Goal: Task Accomplishment & Management: Manage account settings

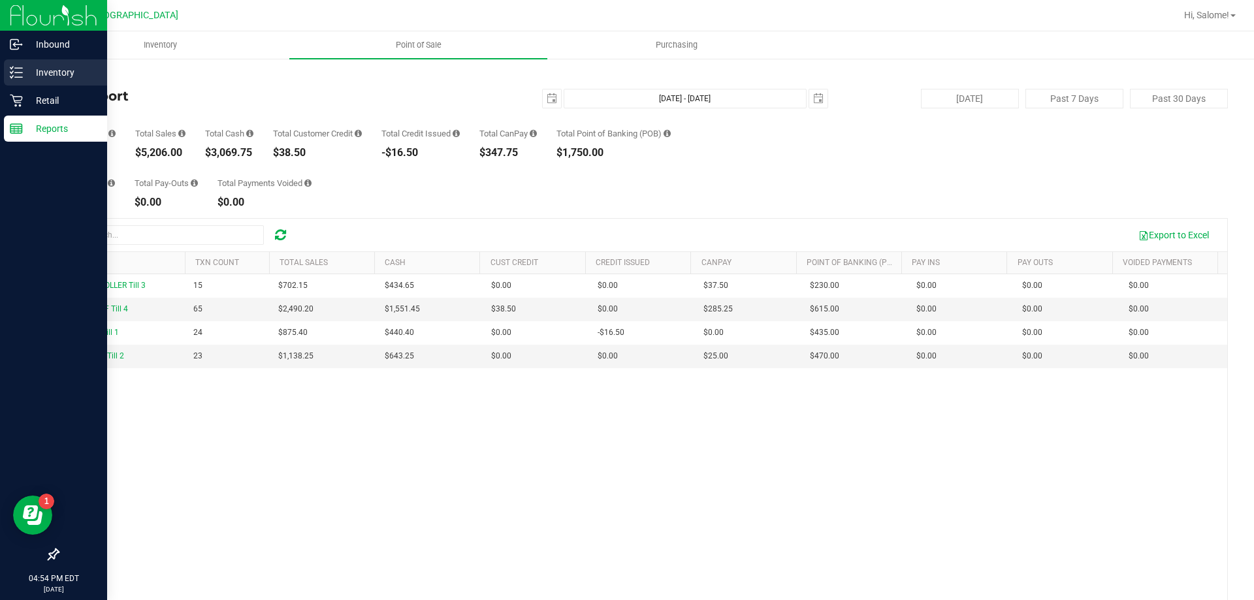
click at [54, 74] on p "Inventory" at bounding box center [62, 73] width 78 height 16
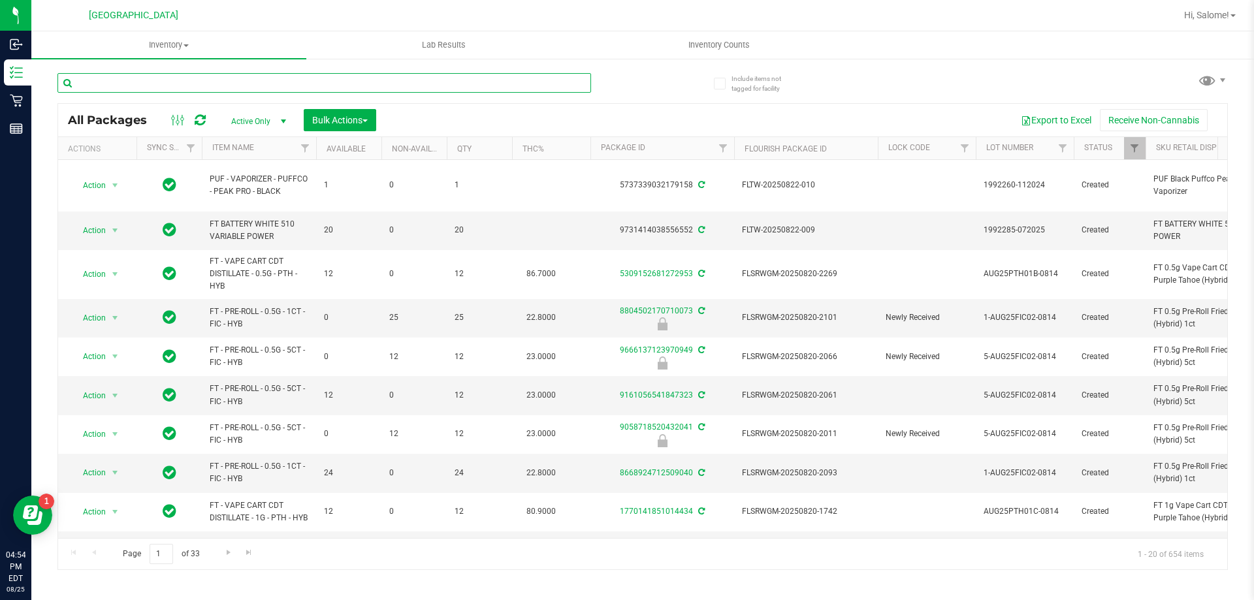
drag, startPoint x: 210, startPoint y: 84, endPoint x: 187, endPoint y: 92, distance: 23.8
click at [199, 88] on input "text" at bounding box center [324, 83] width 534 height 20
type input "amn"
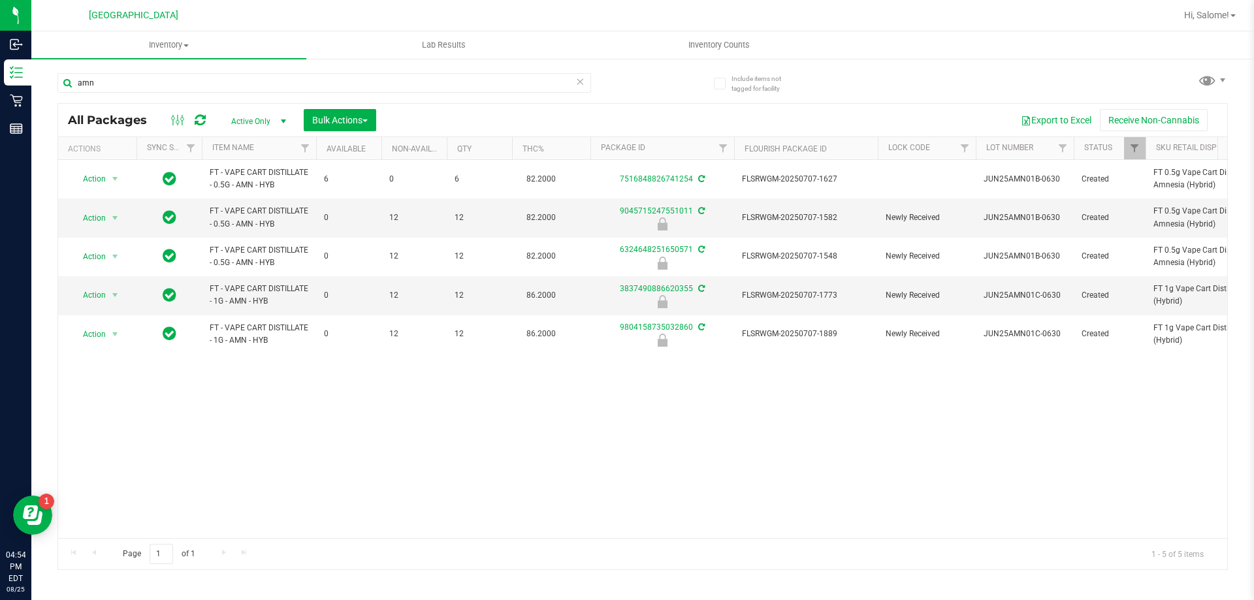
click at [254, 438] on div "Action Action Create package Edit attributes Global inventory Locate package Lo…" at bounding box center [642, 349] width 1169 height 378
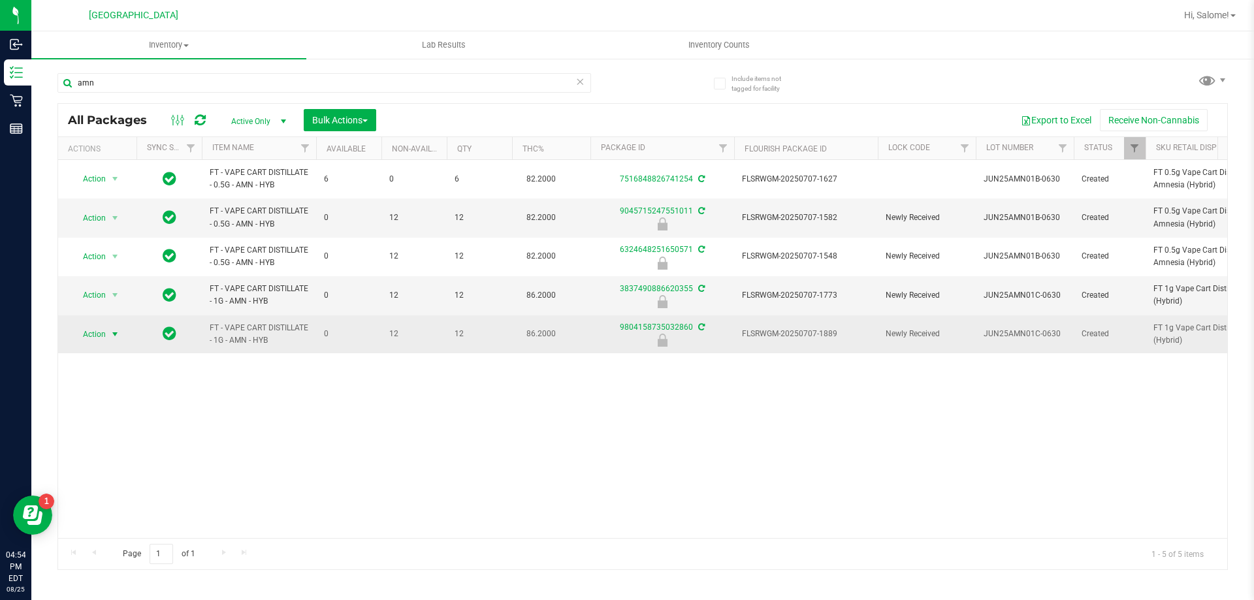
click at [112, 332] on span "select" at bounding box center [115, 334] width 10 height 10
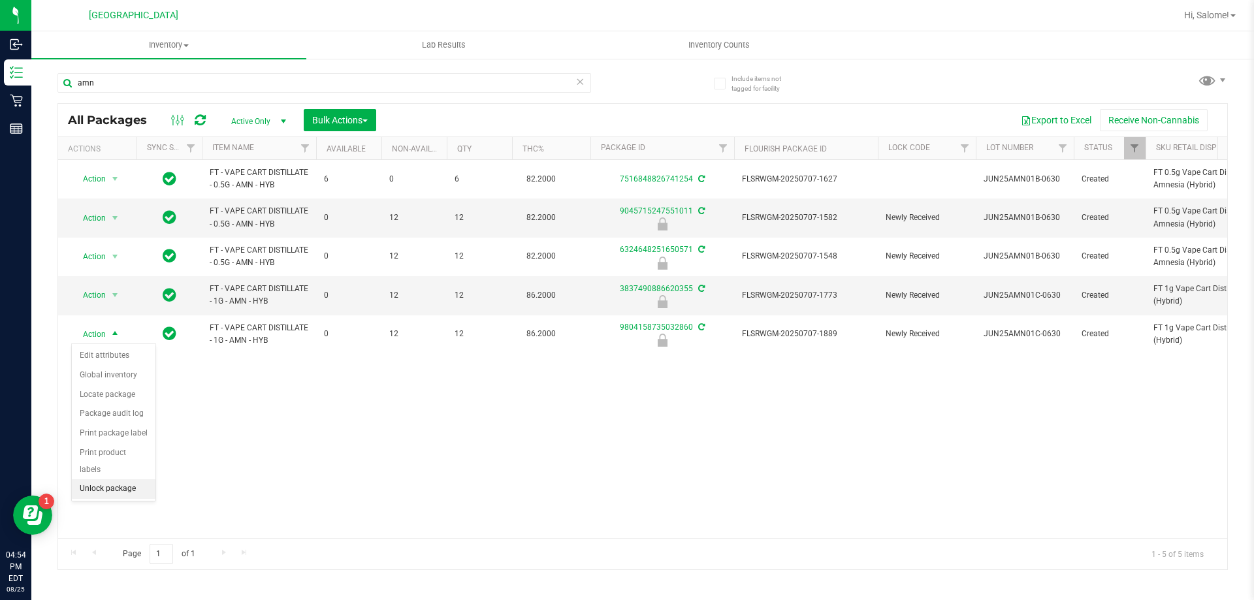
click at [100, 479] on li "Unlock package" at bounding box center [114, 489] width 84 height 20
click at [668, 462] on div "Inventory All packages All inventory Waste log Create inventory Lab Results Inv…" at bounding box center [642, 315] width 1223 height 569
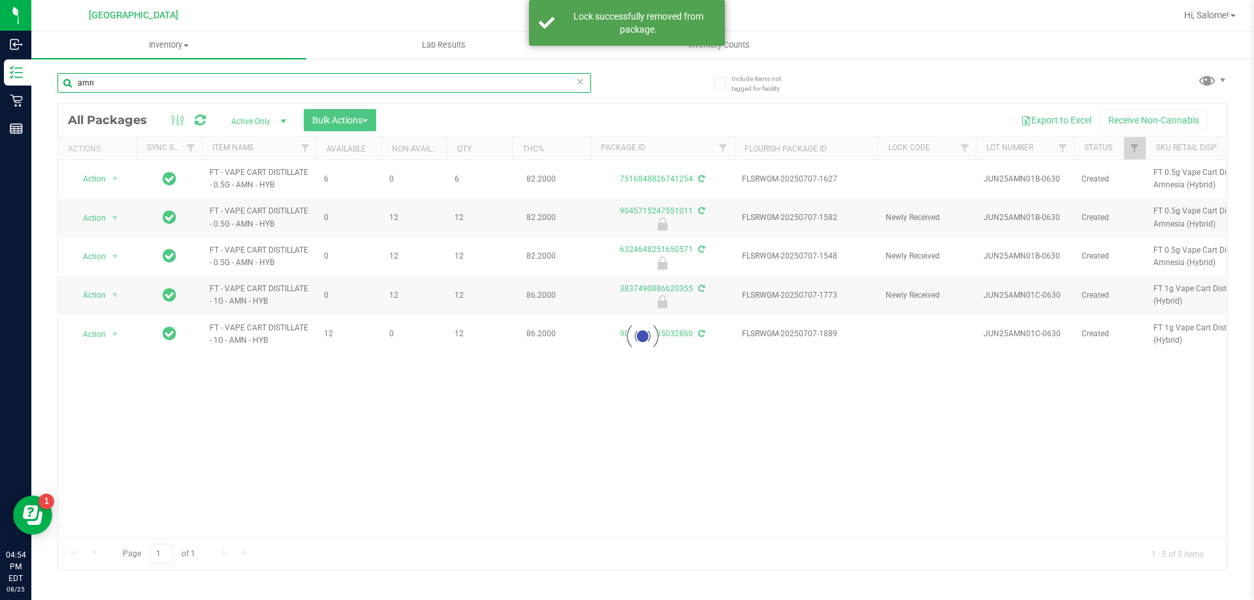
click at [122, 76] on input "amn" at bounding box center [324, 83] width 534 height 20
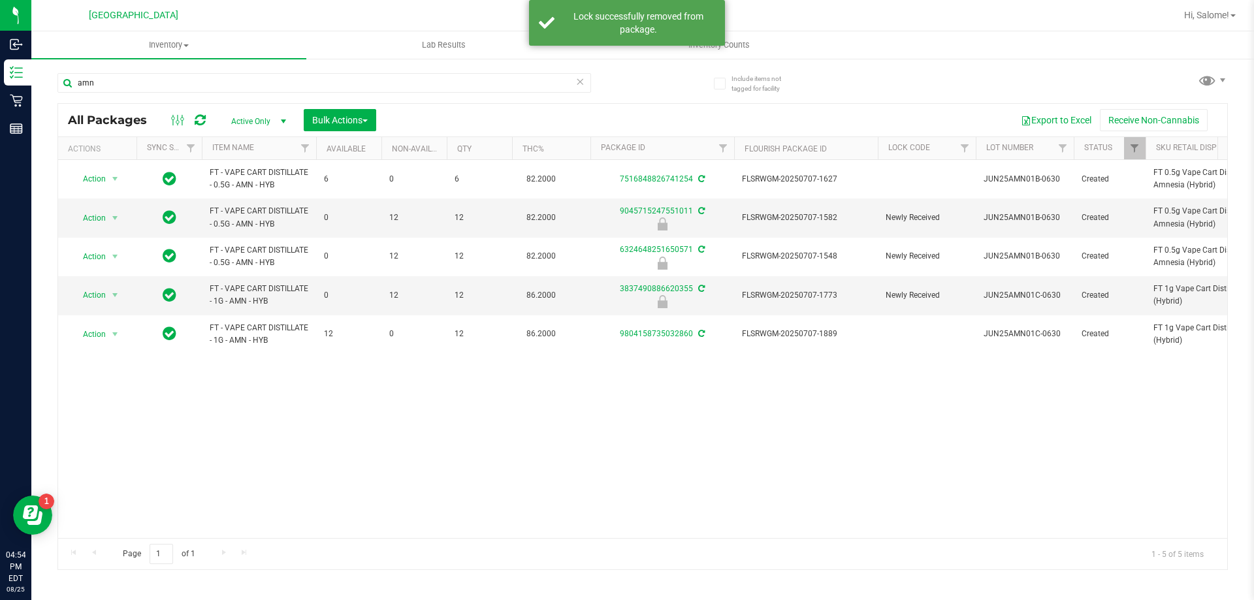
click at [185, 449] on div "Action Action Create package Edit attributes Global inventory Locate package Lo…" at bounding box center [642, 349] width 1169 height 378
drag, startPoint x: 93, startPoint y: 388, endPoint x: 89, endPoint y: 356, distance: 32.2
click at [93, 387] on div "Action Action Create package Edit attributes Global inventory Locate package Lo…" at bounding box center [642, 349] width 1169 height 378
click at [129, 84] on input "amn" at bounding box center [324, 83] width 534 height 20
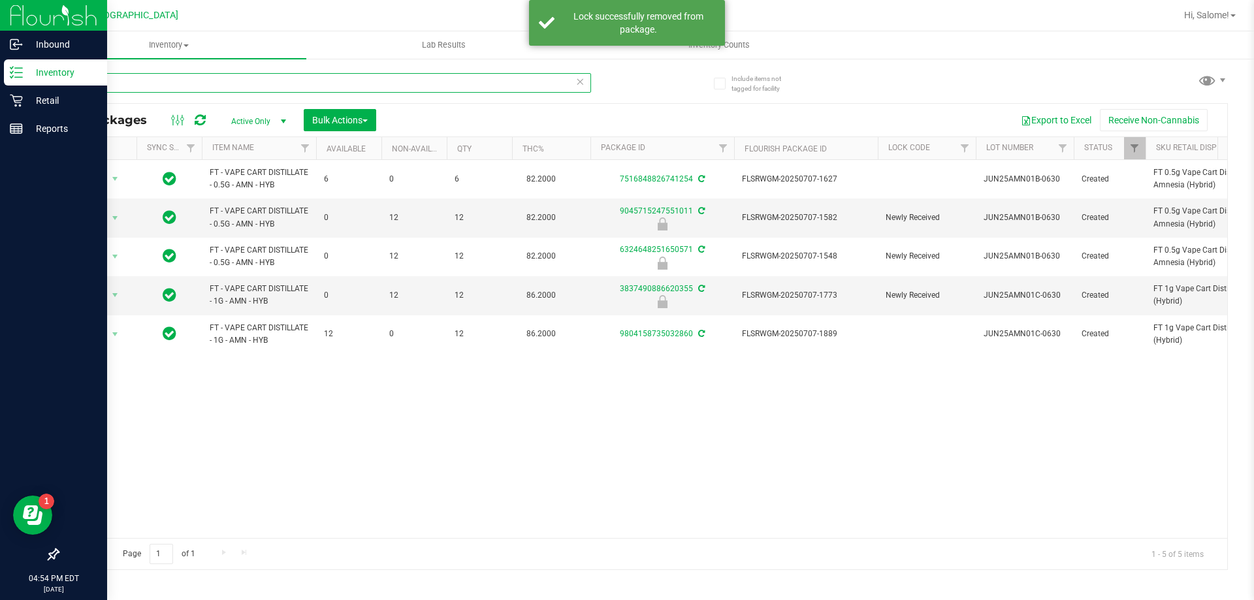
drag, startPoint x: 106, startPoint y: 83, endPoint x: 0, endPoint y: 78, distance: 106.0
click at [0, 80] on div "Inbound Inventory Retail Reports 04:54 PM EDT [DATE] 08/[GEOGRAPHIC_DATA], [GEO…" at bounding box center [627, 300] width 1254 height 600
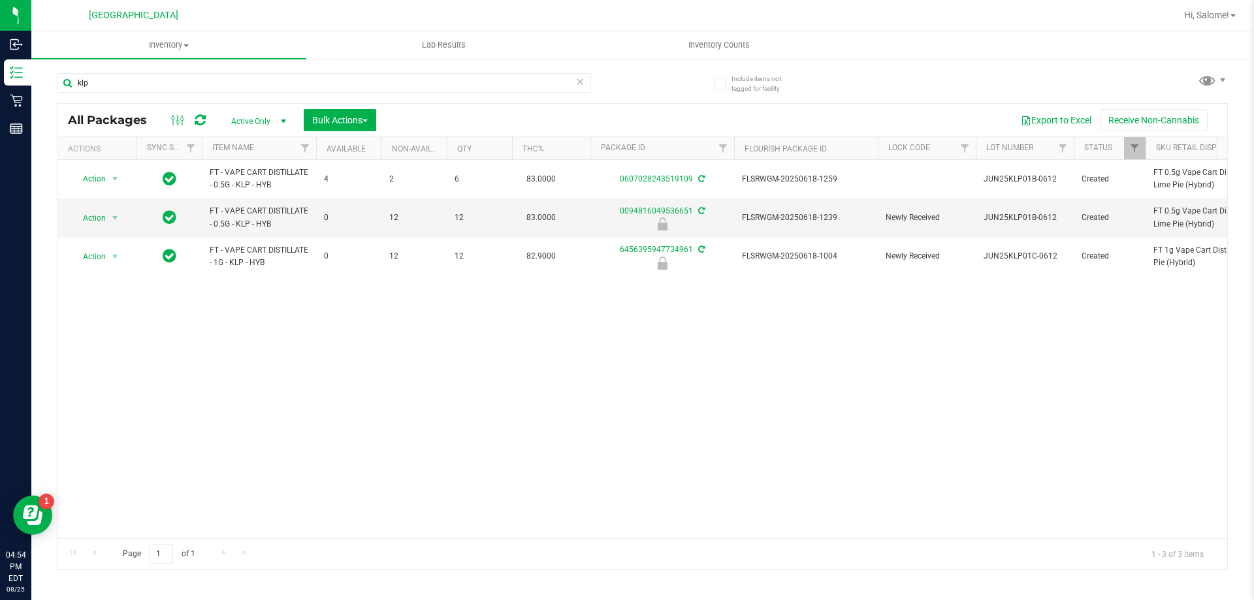
click at [264, 336] on div "Action Action Create package Edit attributes Global inventory Locate package Lo…" at bounding box center [642, 349] width 1169 height 378
click at [440, 89] on input "klp" at bounding box center [324, 83] width 534 height 20
click at [440, 88] on input "klp" at bounding box center [324, 83] width 534 height 20
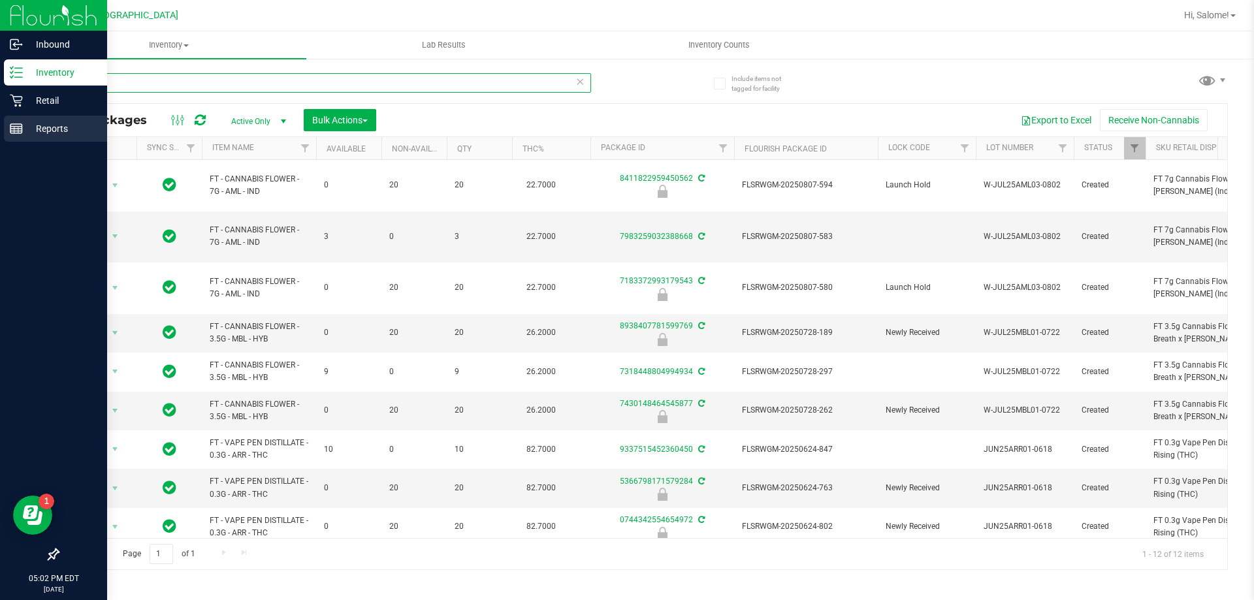
drag, startPoint x: 108, startPoint y: 82, endPoint x: 35, endPoint y: 123, distance: 84.3
click at [0, 126] on div "Inbound Inventory Retail Reports 05:02 PM EDT [DATE] 08/[GEOGRAPHIC_DATA], Salo…" at bounding box center [627, 300] width 1254 height 600
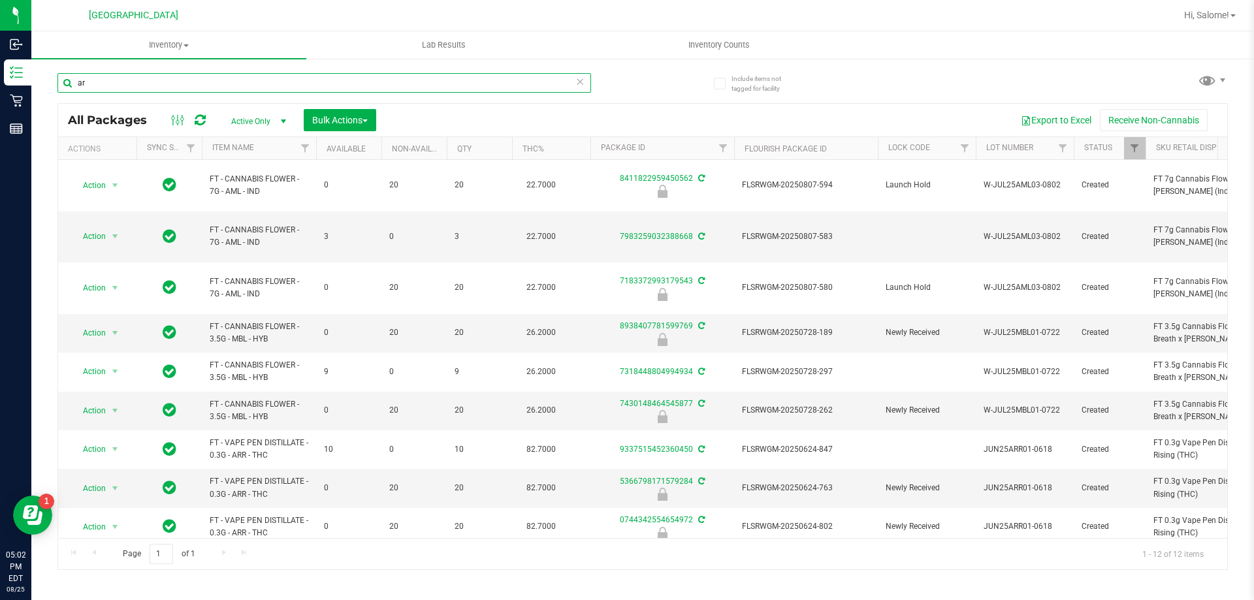
type input "arr"
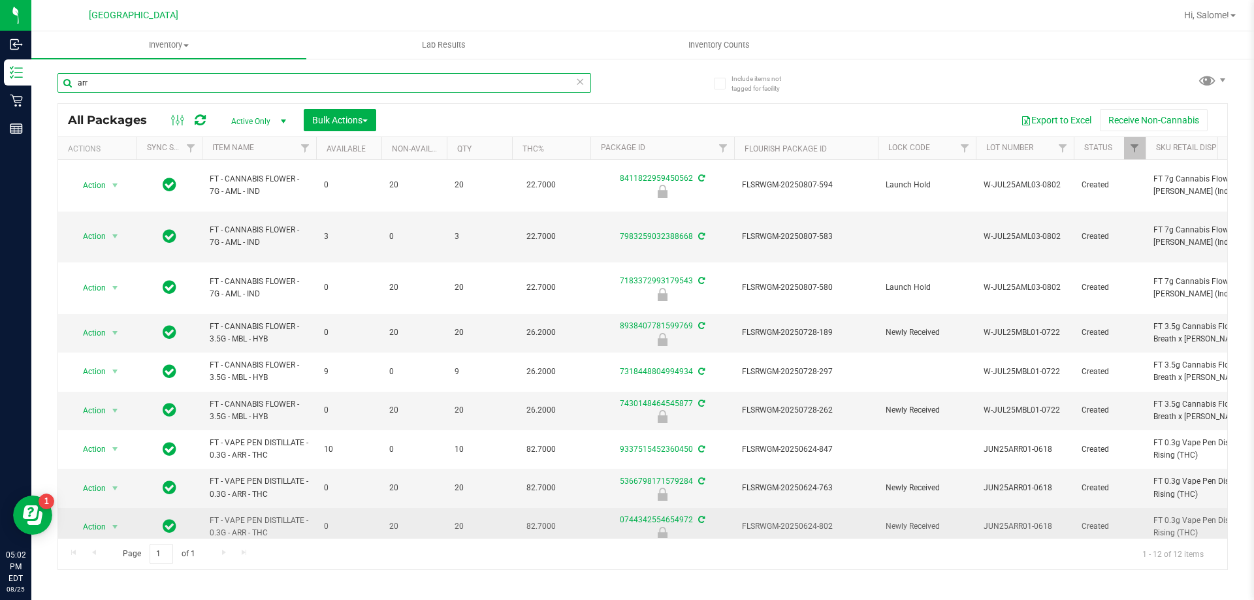
scroll to position [65, 0]
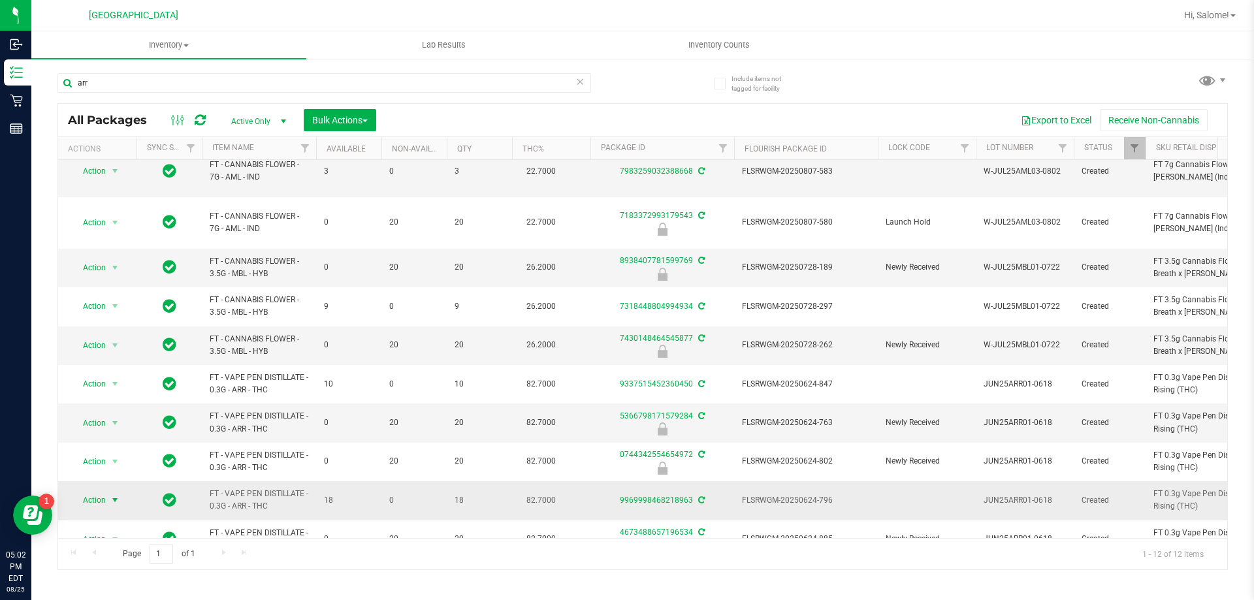
click at [95, 491] on span "Action" at bounding box center [88, 500] width 35 height 18
click at [639, 102] on div "arr All Packages Active Only Active Only Lab Samples Locked All External Intern…" at bounding box center [642, 316] width 1171 height 510
click at [100, 491] on span "Action" at bounding box center [88, 500] width 35 height 18
click at [92, 363] on li "Lock package" at bounding box center [122, 364] width 101 height 20
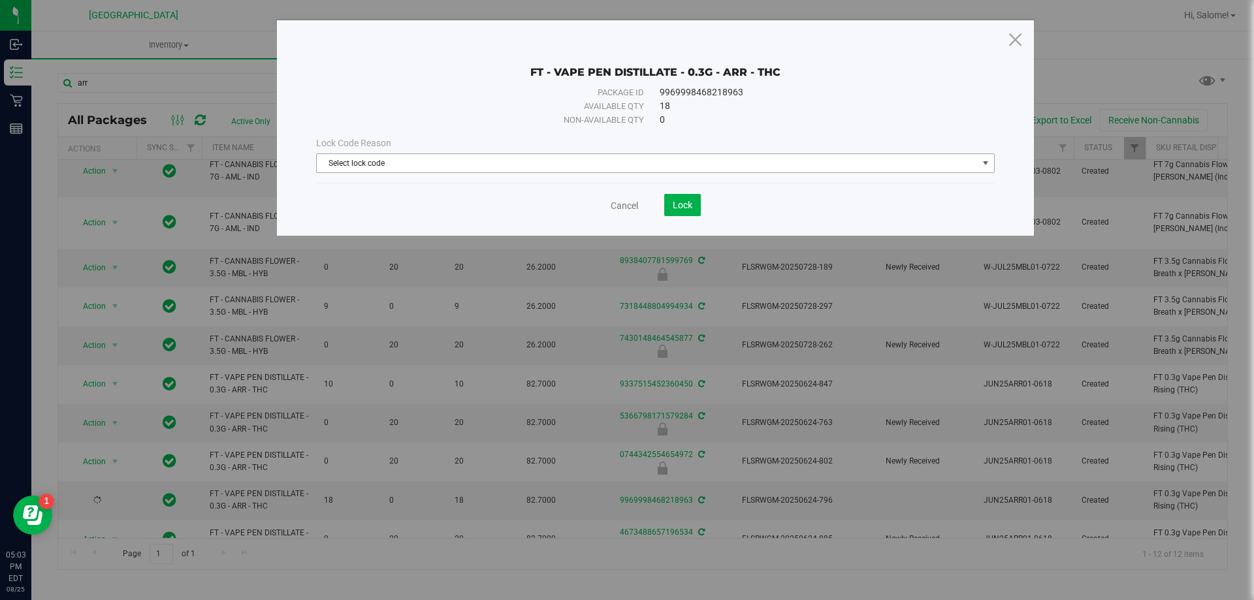
click at [378, 161] on span "Select lock code" at bounding box center [647, 163] width 661 height 18
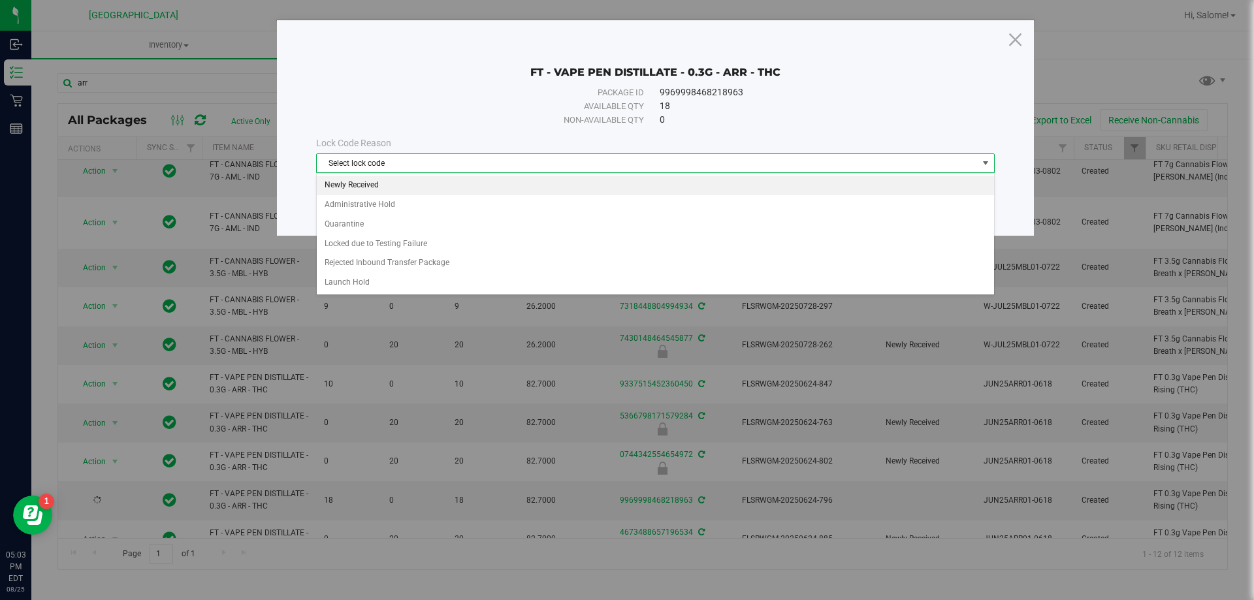
drag, startPoint x: 345, startPoint y: 183, endPoint x: 585, endPoint y: 174, distance: 240.5
click at [351, 178] on li "Newly Received" at bounding box center [655, 186] width 677 height 20
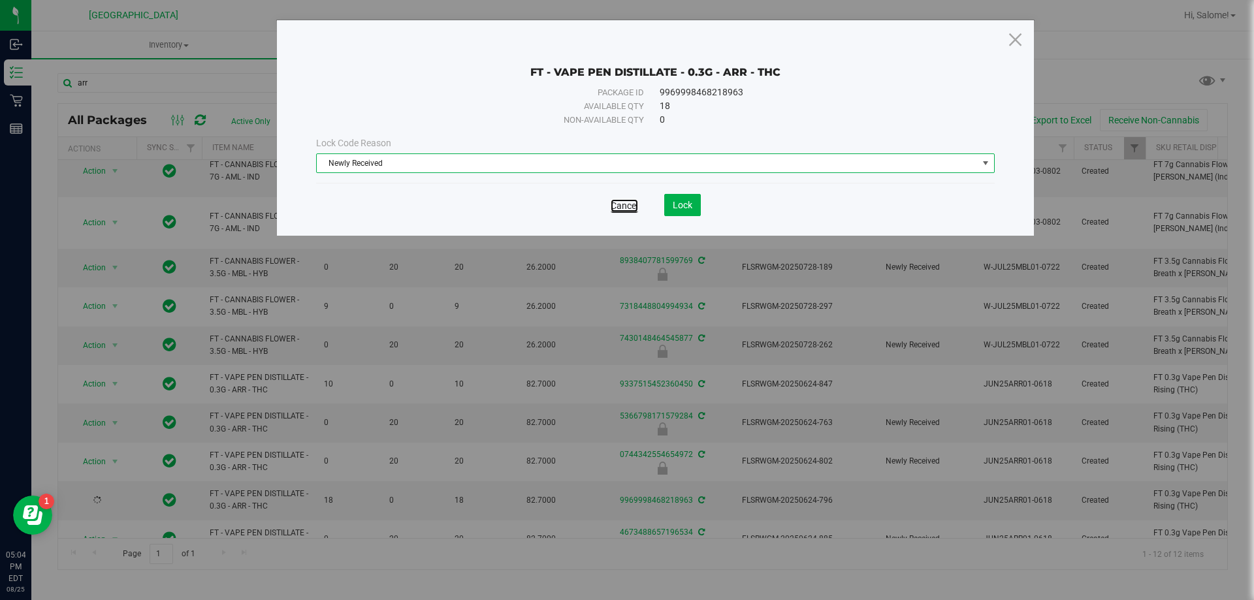
click at [630, 208] on link "Cancel" at bounding box center [624, 205] width 27 height 13
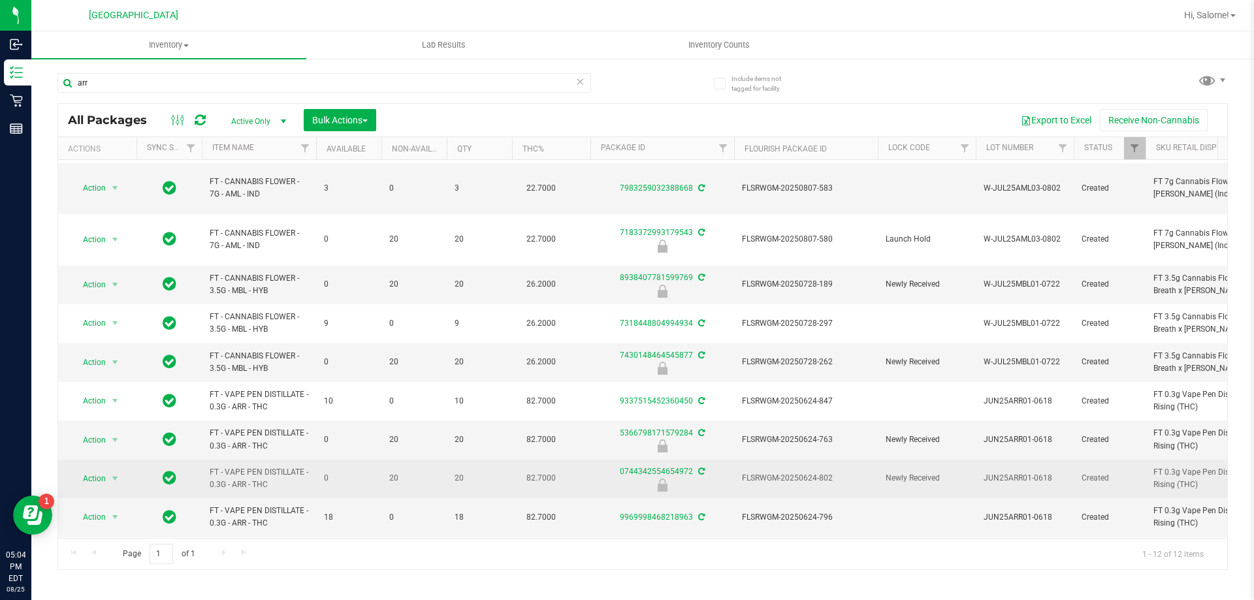
scroll to position [97, 0]
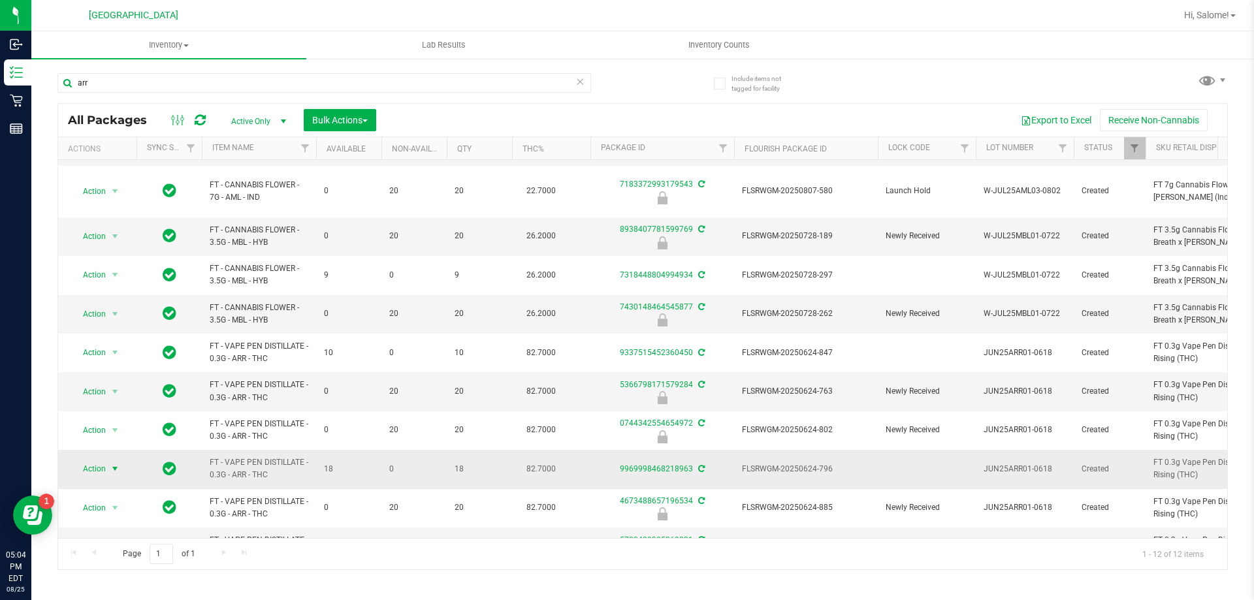
click at [97, 460] on span "Action" at bounding box center [88, 469] width 35 height 18
click at [109, 354] on li "Package audit log" at bounding box center [122, 352] width 101 height 20
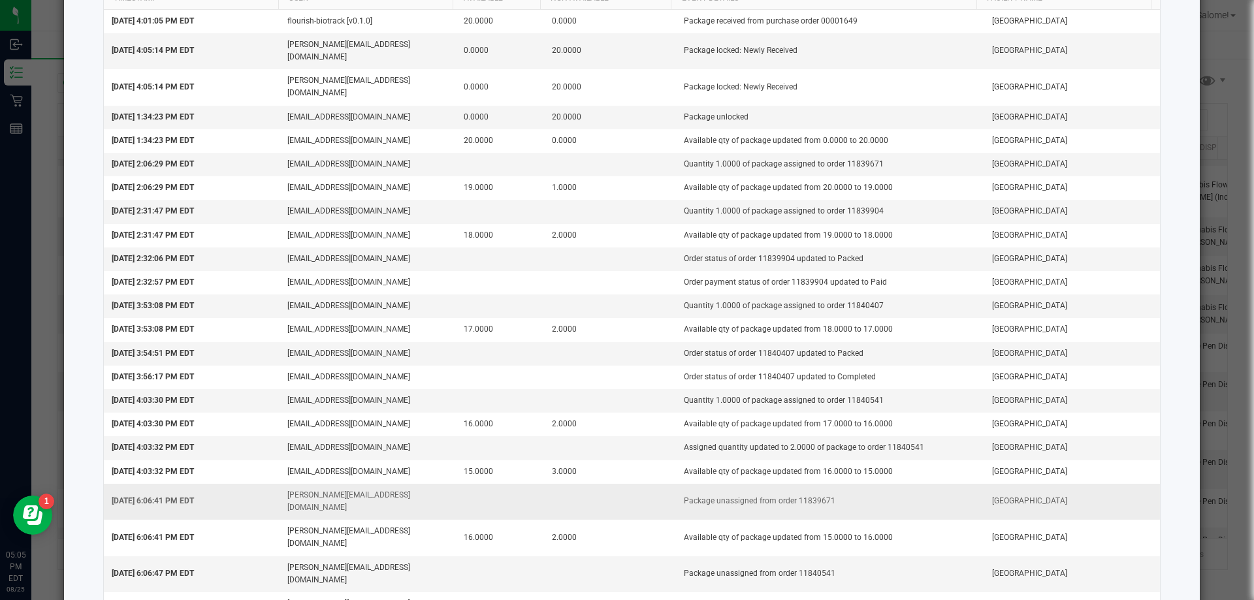
scroll to position [0, 0]
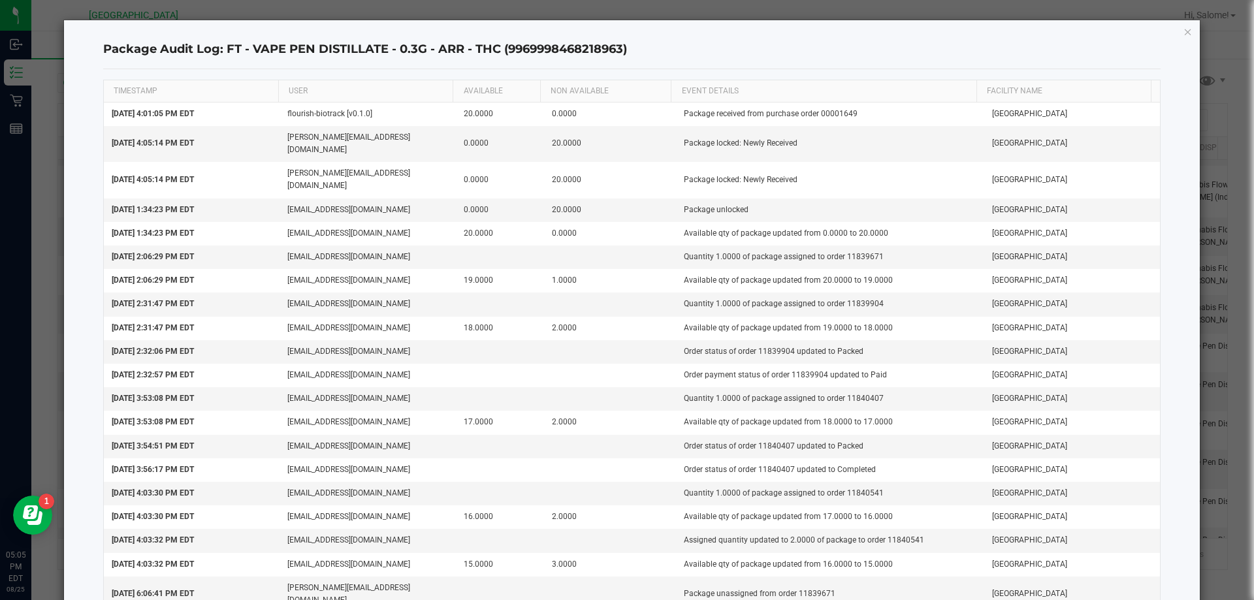
drag, startPoint x: 1178, startPoint y: 29, endPoint x: 1130, endPoint y: 32, distance: 48.4
click at [1184, 28] on icon "button" at bounding box center [1188, 32] width 9 height 16
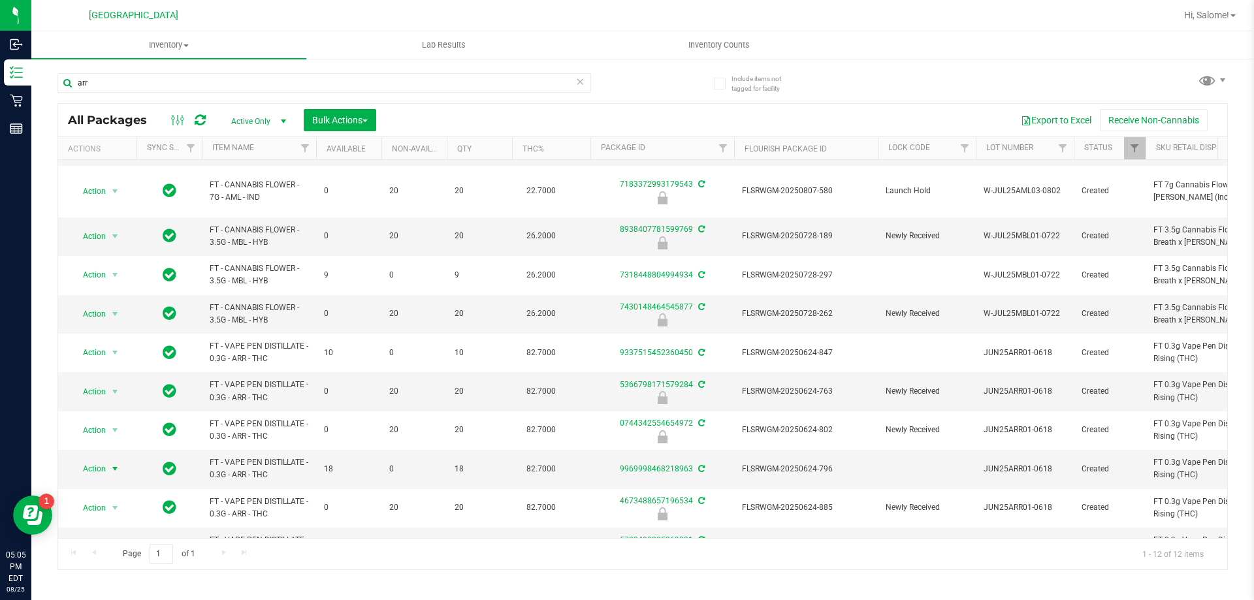
drag, startPoint x: 648, startPoint y: 86, endPoint x: 642, endPoint y: 79, distance: 8.8
click at [649, 81] on div "arr All Packages Active Only Active Only Lab Samples Locked All External Intern…" at bounding box center [642, 316] width 1171 height 510
click at [120, 82] on input "arr" at bounding box center [324, 83] width 534 height 20
click at [118, 464] on span "select" at bounding box center [115, 469] width 10 height 10
click at [106, 335] on li "Lock package" at bounding box center [122, 333] width 101 height 20
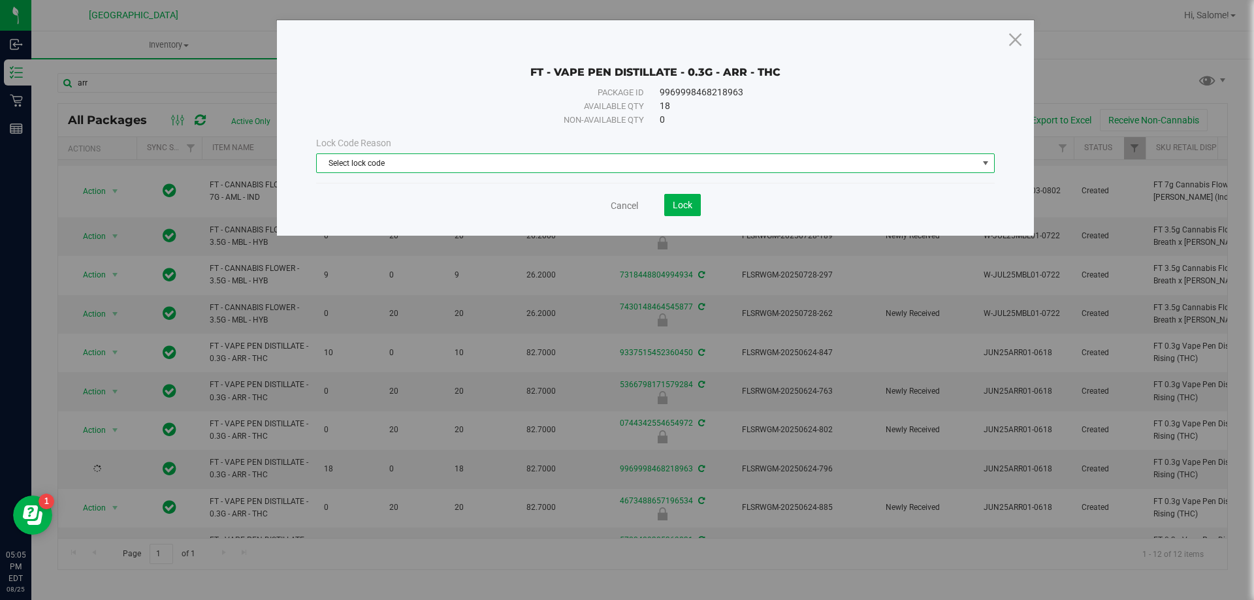
click at [384, 162] on span "Select lock code" at bounding box center [647, 163] width 661 height 18
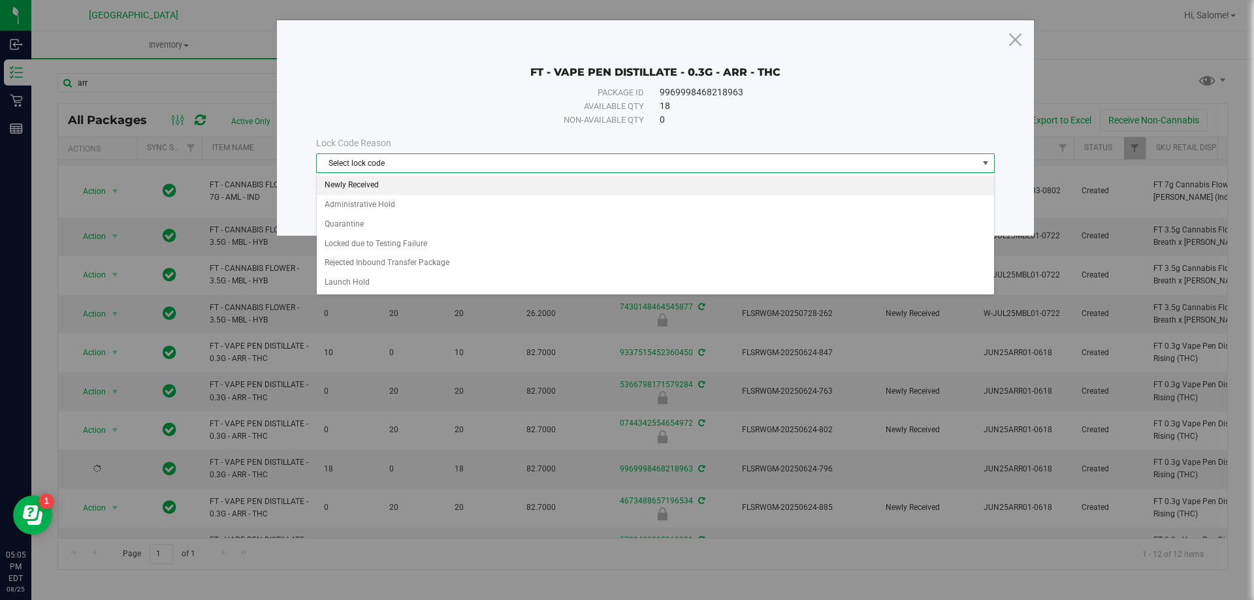
click at [345, 183] on li "Newly Received" at bounding box center [655, 186] width 677 height 20
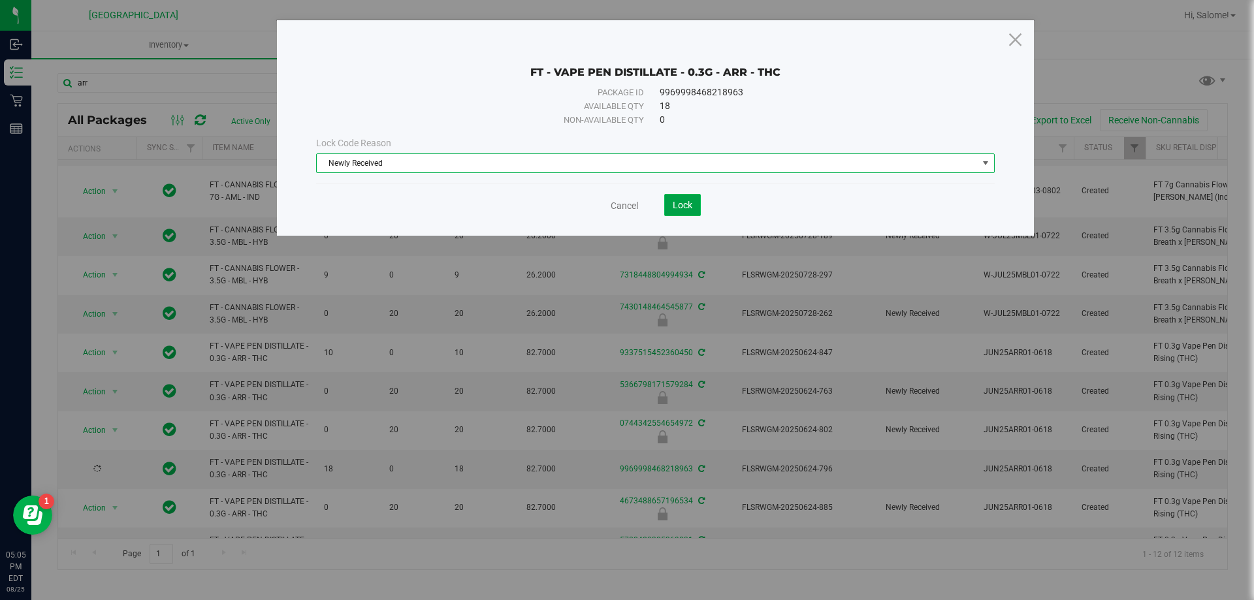
click at [686, 208] on span "Lock" at bounding box center [683, 205] width 20 height 10
